Goal: Transaction & Acquisition: Purchase product/service

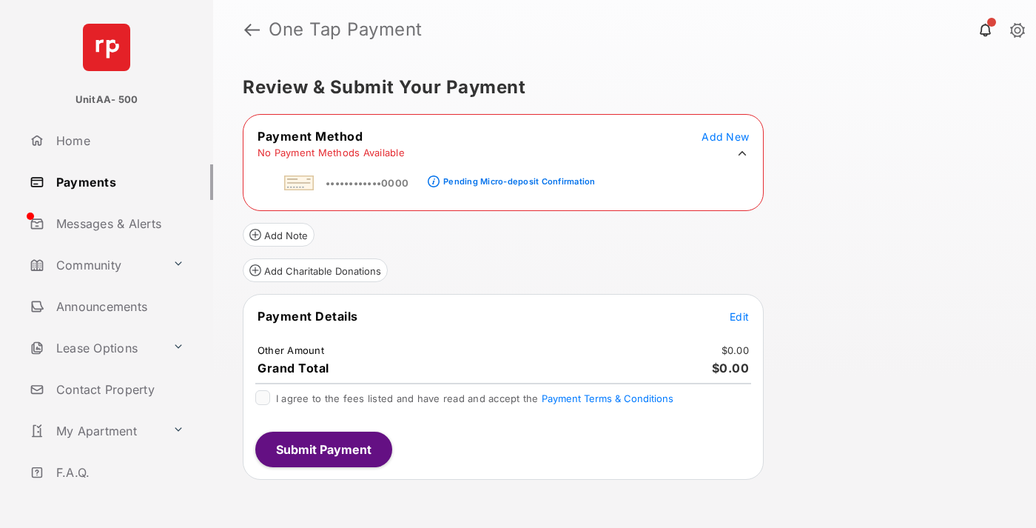
click at [516, 177] on div "Pending Micro-deposit Confirmation" at bounding box center [519, 181] width 152 height 10
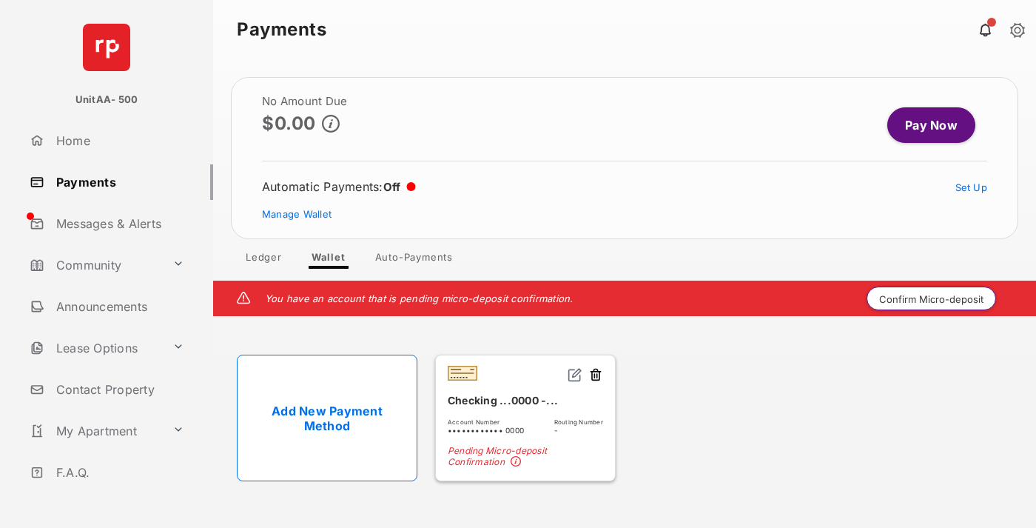
click at [932, 298] on button "Confirm Micro-deposit" at bounding box center [930, 298] width 129 height 24
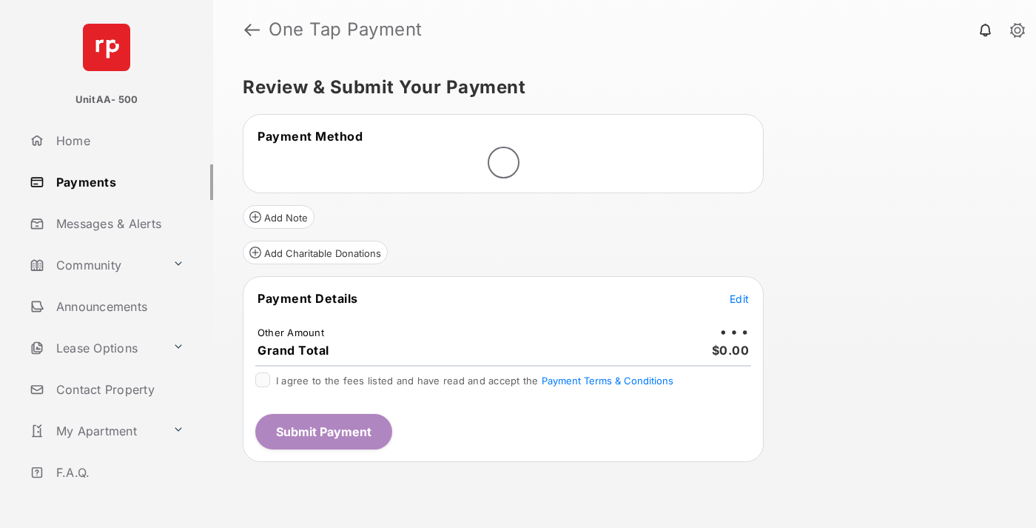
click at [739, 298] on span "Edit" at bounding box center [739, 298] width 19 height 13
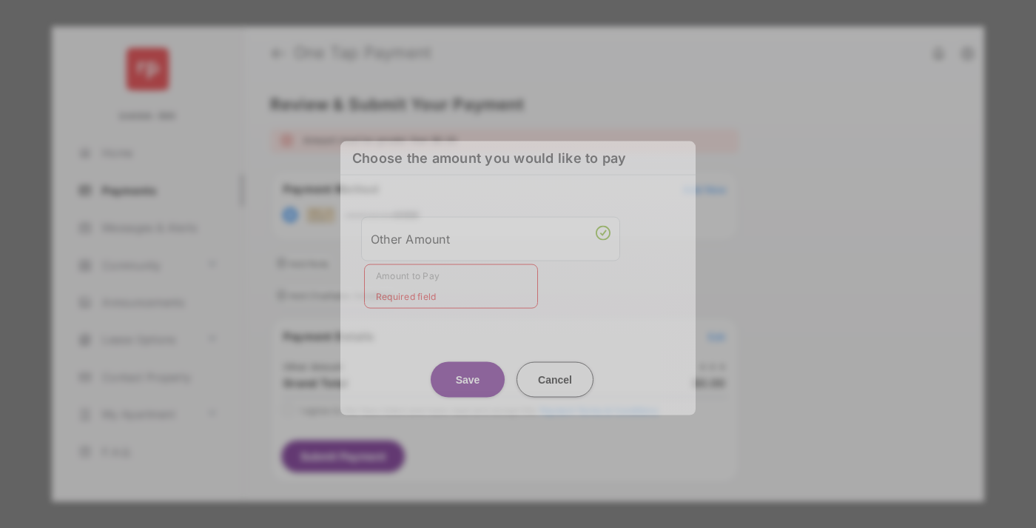
click at [491, 238] on div "Other Amount" at bounding box center [491, 238] width 240 height 25
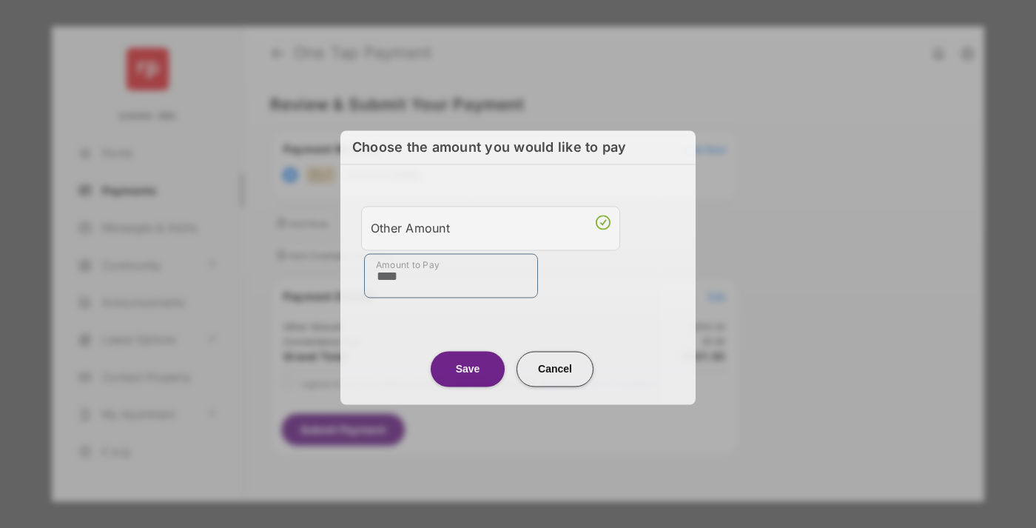
type input "****"
click at [468, 366] on button "Save" at bounding box center [468, 369] width 74 height 36
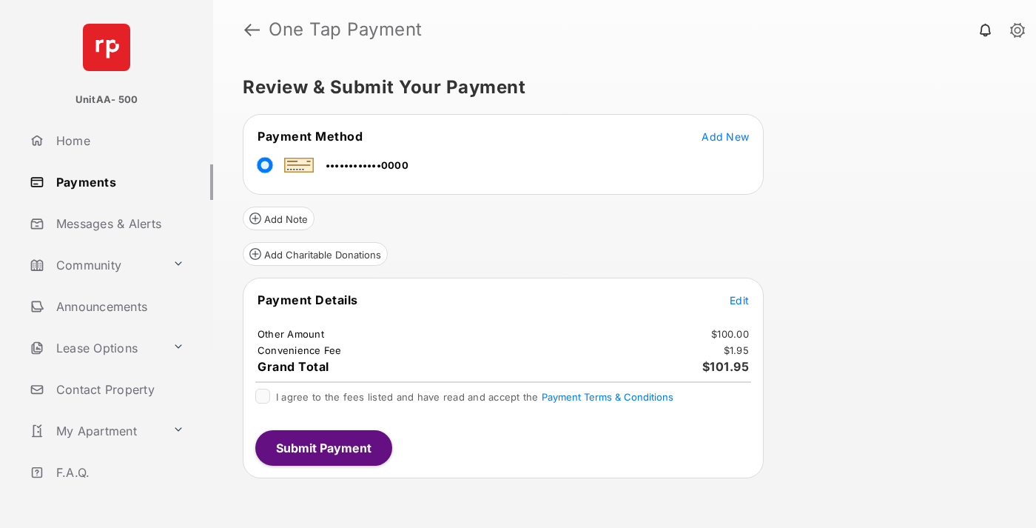
click at [739, 300] on span "Edit" at bounding box center [739, 300] width 19 height 13
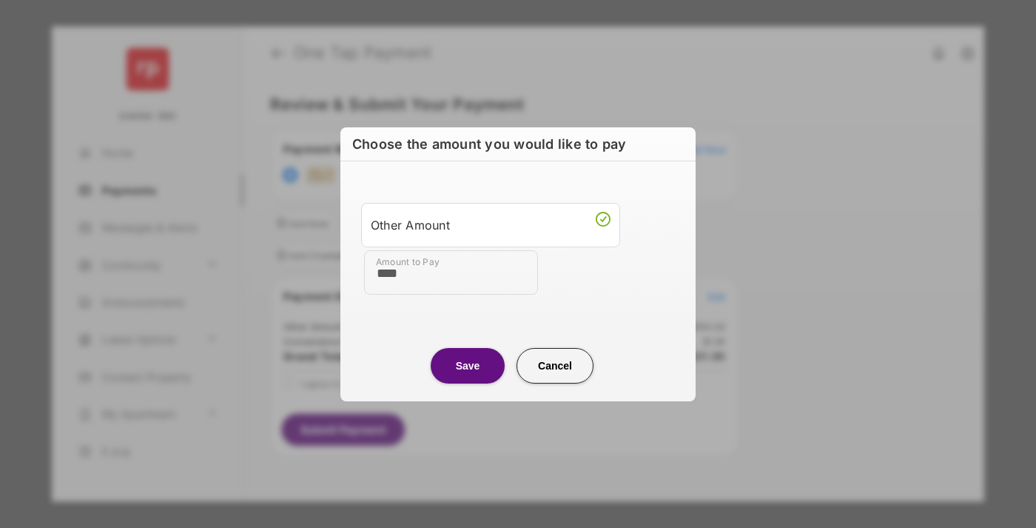
click at [468, 365] on button "Save" at bounding box center [468, 366] width 74 height 36
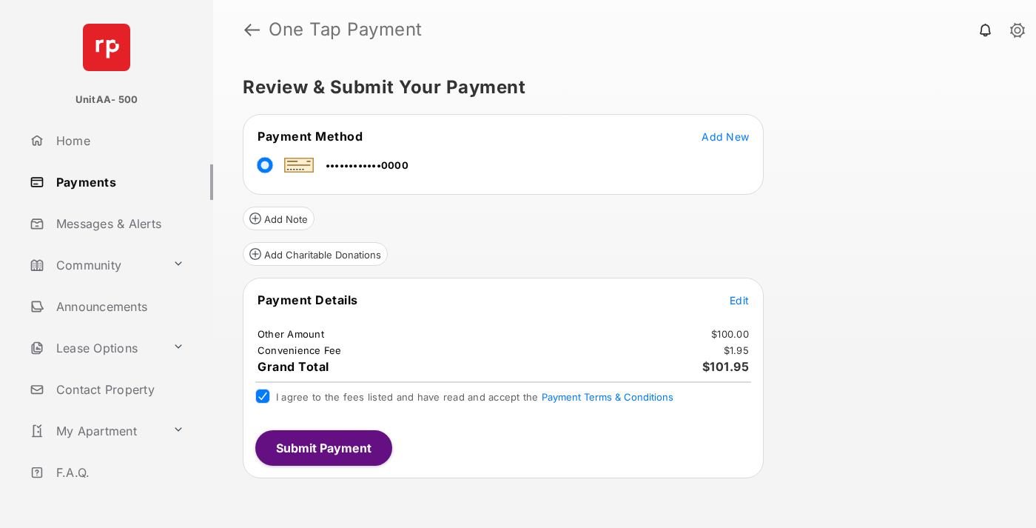
click at [323, 447] on button "Submit Payment" at bounding box center [323, 448] width 137 height 36
